Goal: Find specific page/section: Find specific page/section

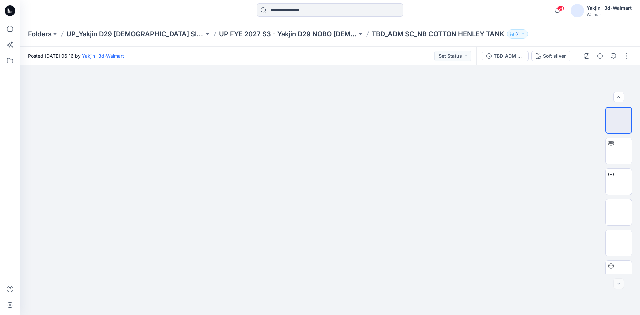
scroll to position [13, 0]
click at [137, 32] on p "UP_Yakjin D29 [DEMOGRAPHIC_DATA] Sleep" at bounding box center [135, 33] width 138 height 9
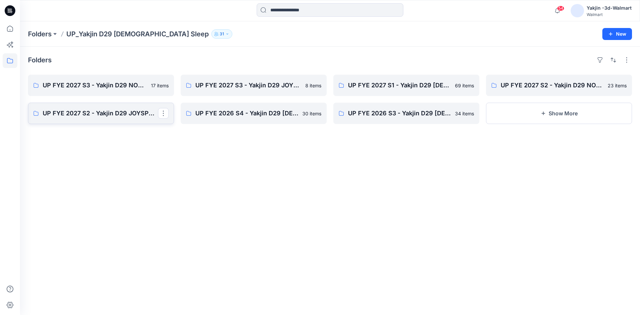
click at [74, 116] on p "UP FYE 2027 S2 - Yakjin D29 JOYSPUN [DEMOGRAPHIC_DATA] Sleepwear" at bounding box center [100, 113] width 115 height 9
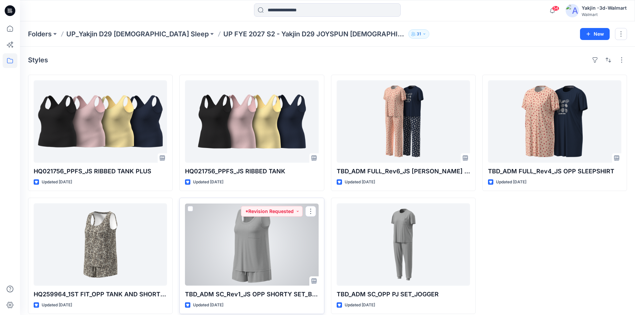
click at [246, 252] on div at bounding box center [251, 244] width 133 height 82
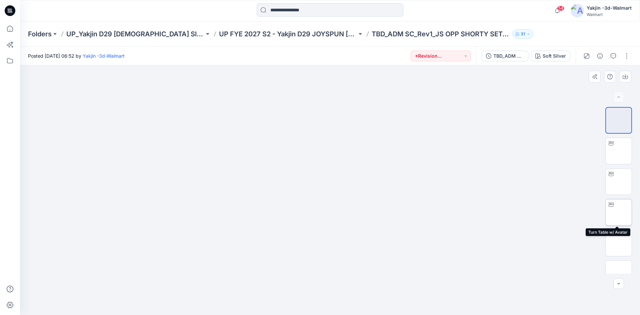
click at [619, 212] on img at bounding box center [619, 212] width 0 height 0
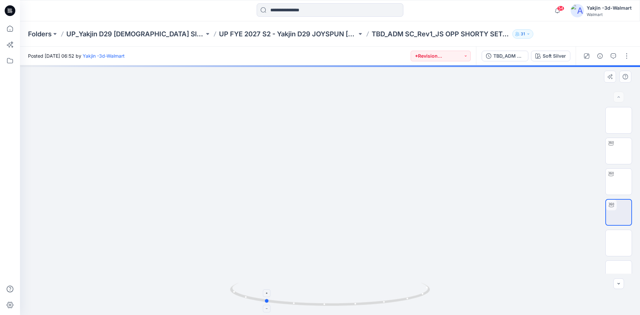
drag, startPoint x: 391, startPoint y: 308, endPoint x: 325, endPoint y: 307, distance: 65.4
click at [325, 307] on div at bounding box center [330, 298] width 200 height 33
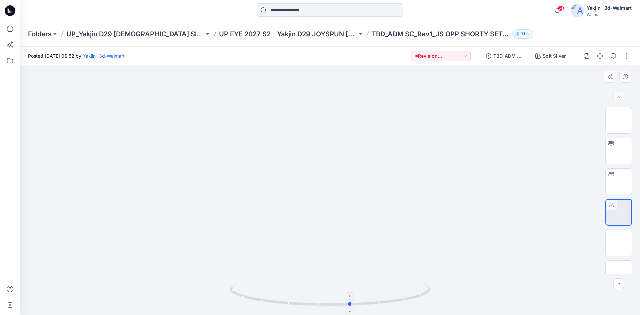
drag, startPoint x: 345, startPoint y: 307, endPoint x: 431, endPoint y: 303, distance: 86.1
click at [431, 303] on icon at bounding box center [331, 295] width 202 height 25
